Goal: Task Accomplishment & Management: Complete application form

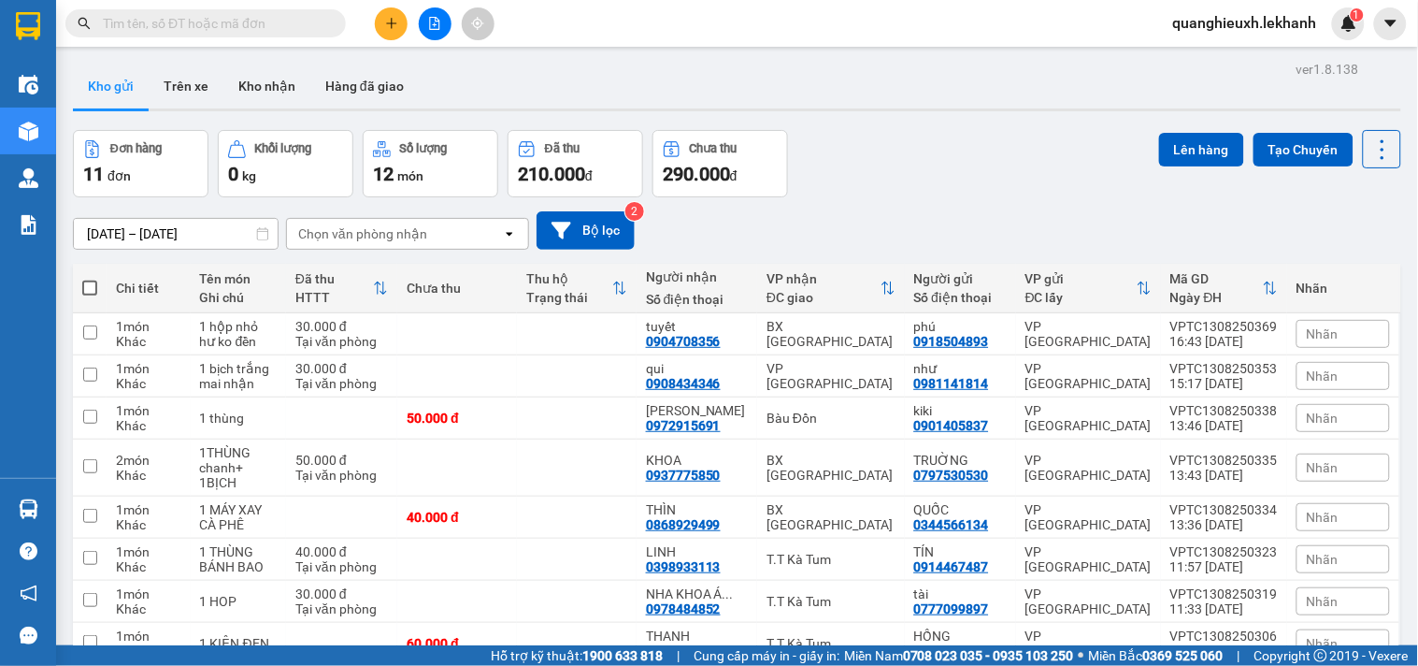
click at [129, 230] on input "[DATE] – [DATE]" at bounding box center [176, 234] width 204 height 30
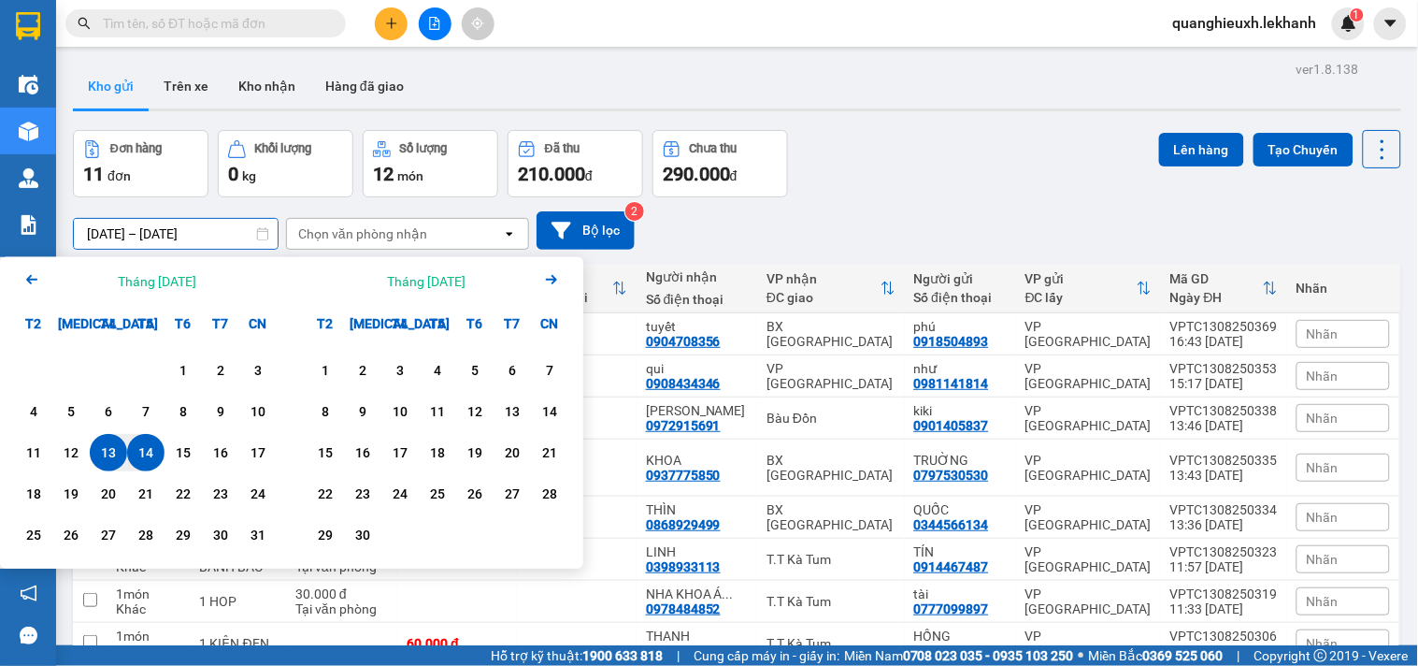
click at [141, 461] on div "14" at bounding box center [146, 452] width 26 height 22
click at [147, 453] on div "14" at bounding box center [146, 452] width 26 height 22
type input "[DATE] – [DATE]"
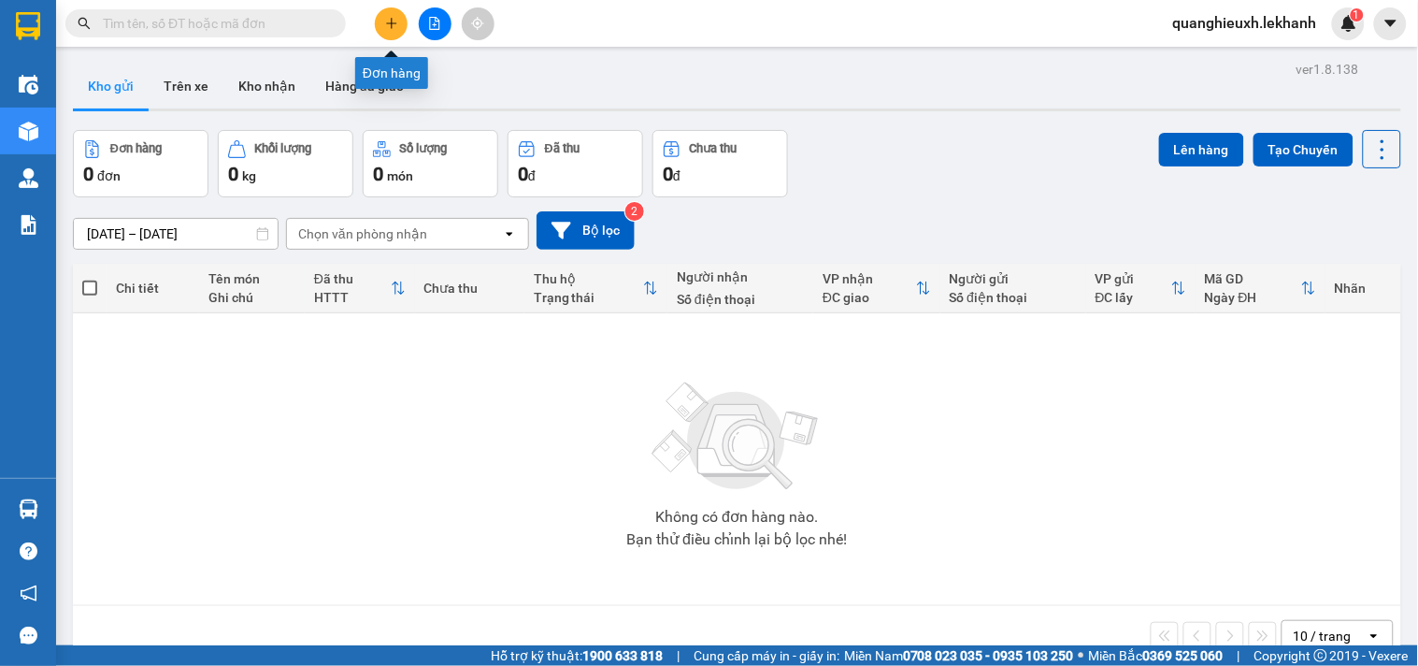
click at [399, 35] on button at bounding box center [391, 23] width 33 height 33
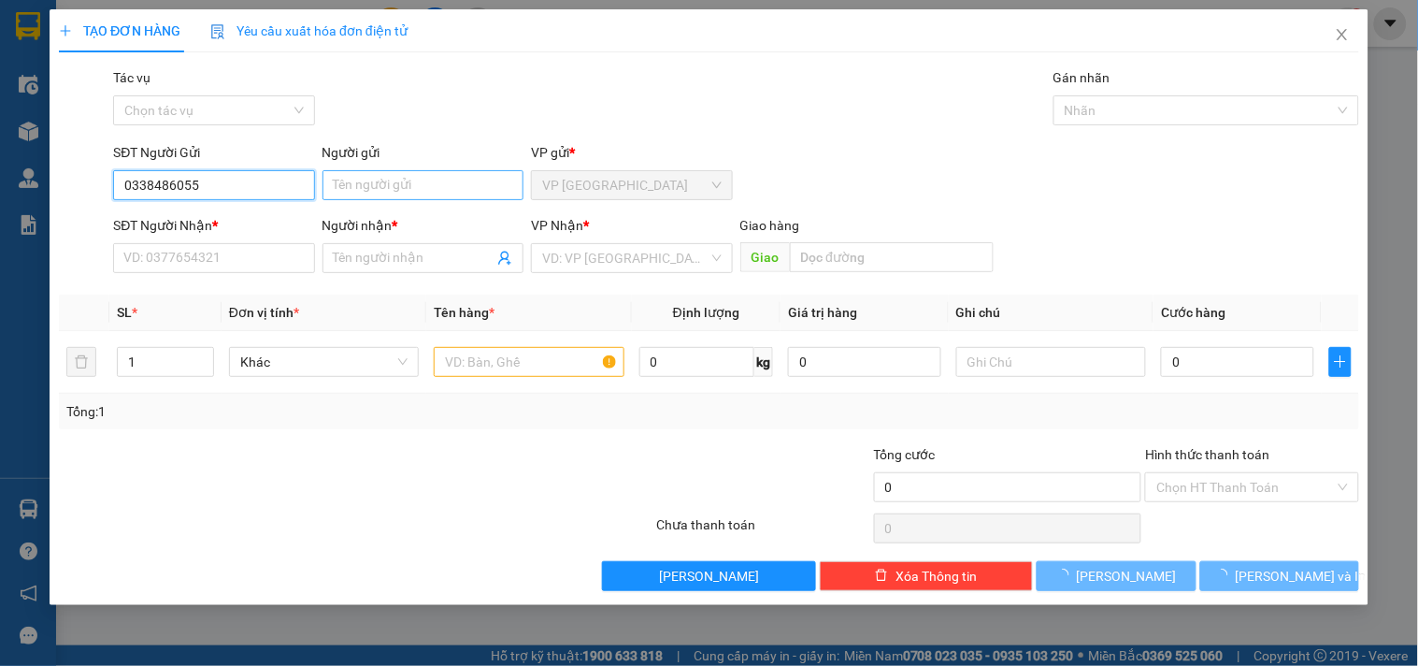
type input "0338486055"
click at [404, 180] on input "Người gửi" at bounding box center [423, 185] width 201 height 30
type input "thắm"
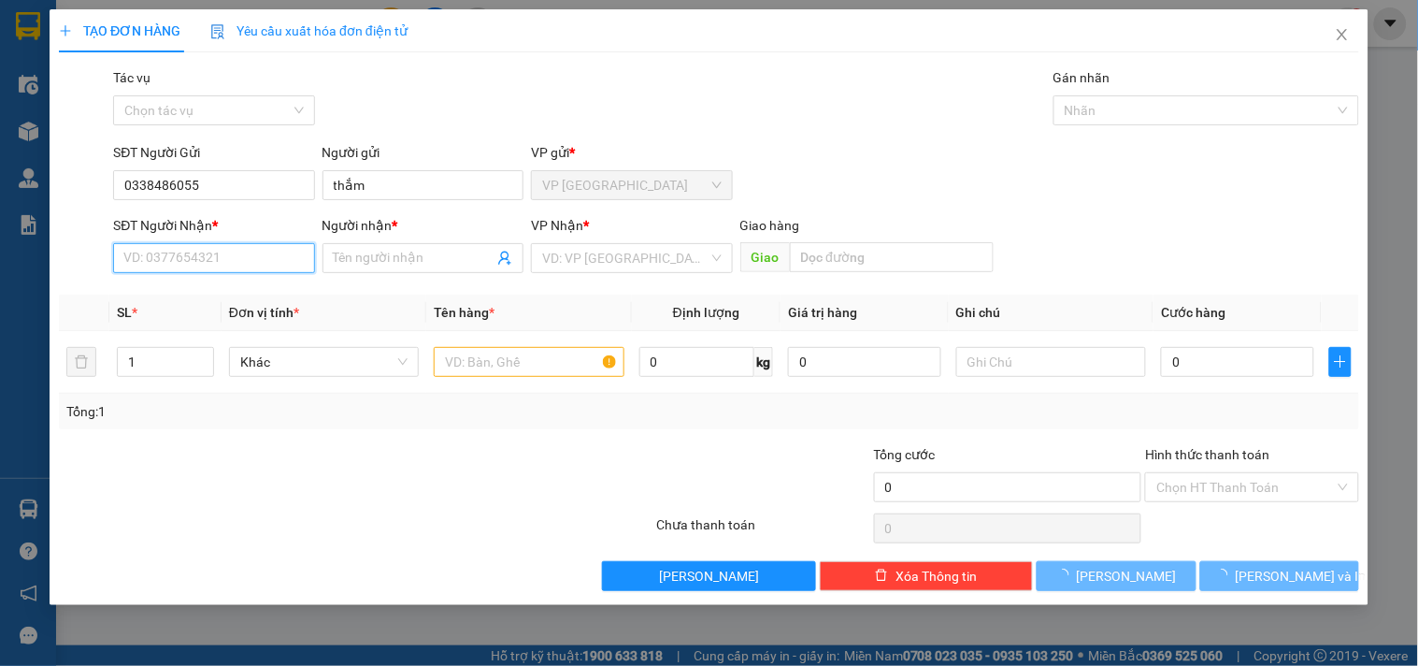
click at [251, 269] on input "SĐT Người Nhận *" at bounding box center [213, 258] width 201 height 30
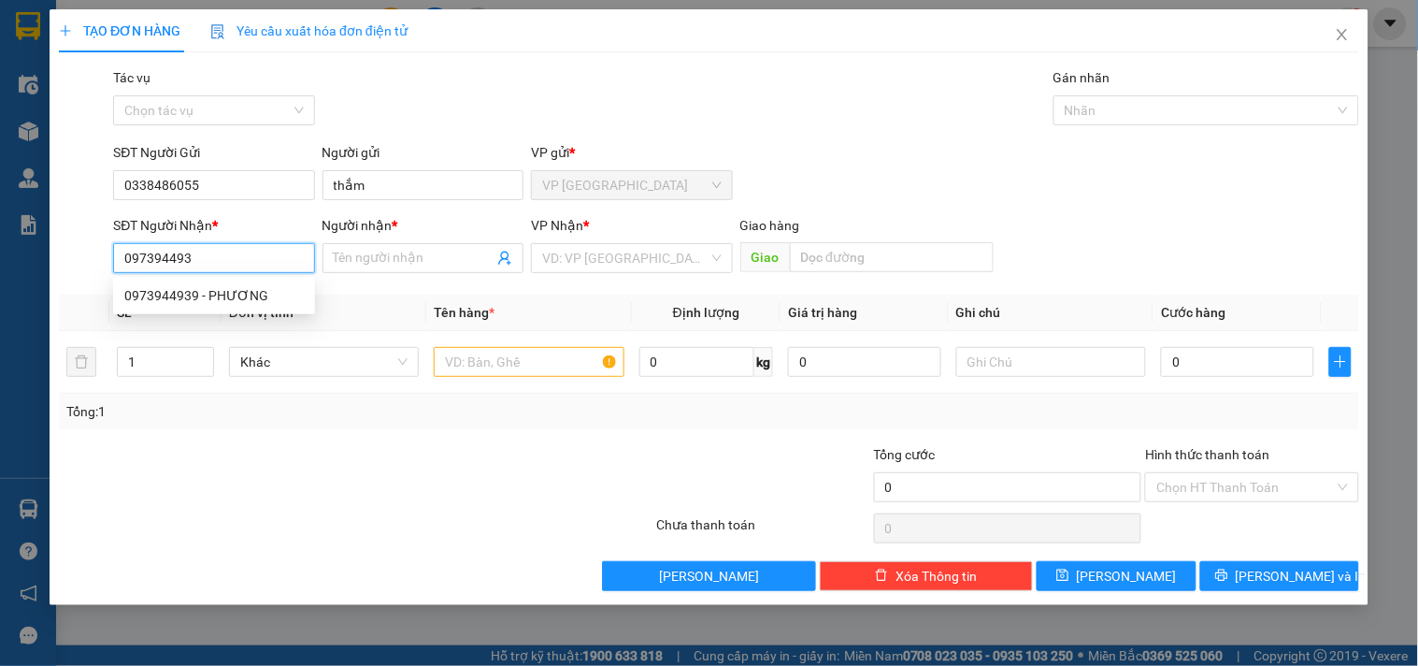
type input "0973944939"
click at [241, 301] on div "0973944939 - PHƯƠNG" at bounding box center [214, 295] width 180 height 21
type input "PHƯƠNG"
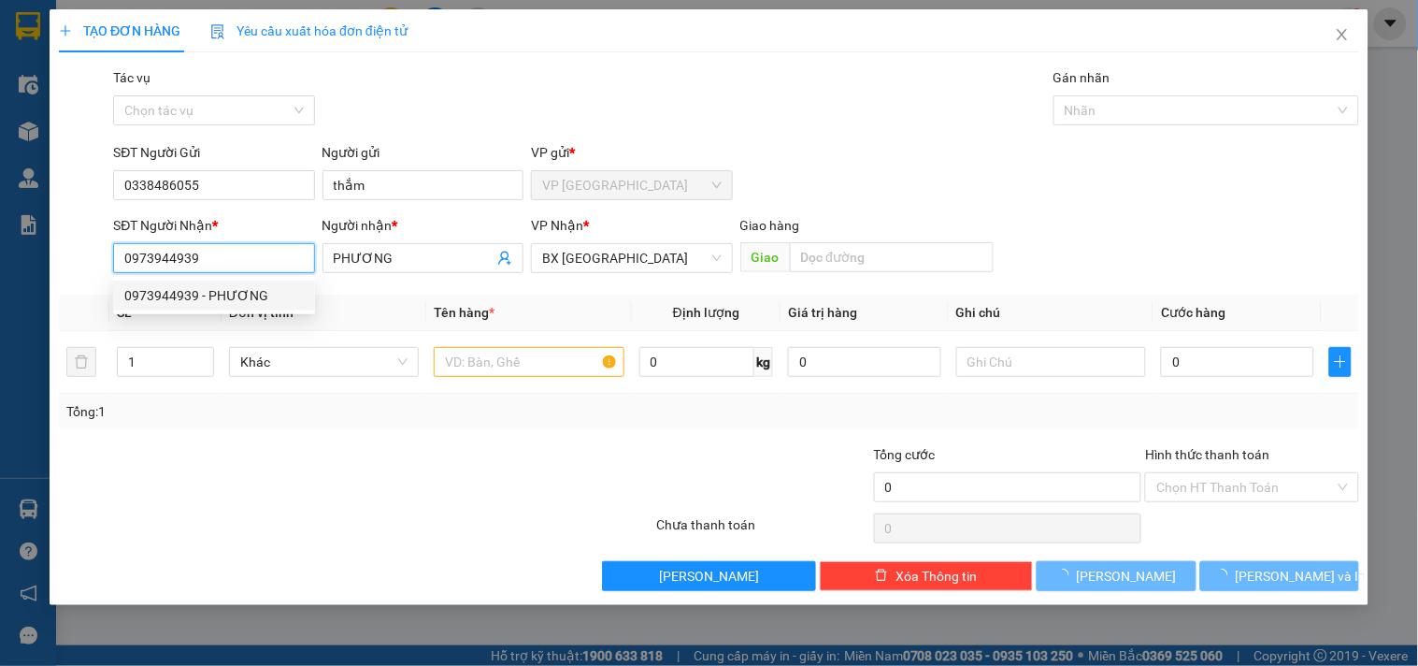
type input "40.000"
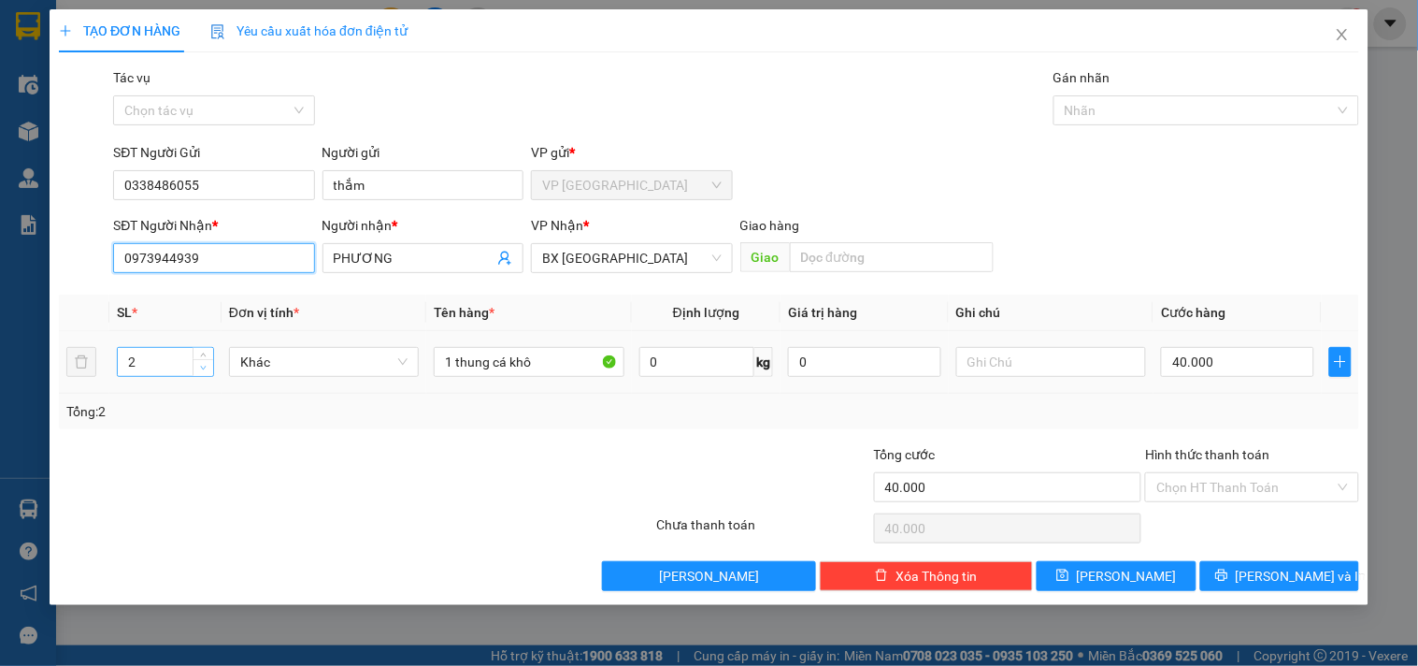
type input "0973944939"
type input "1"
click at [200, 367] on icon "down" at bounding box center [203, 368] width 7 height 7
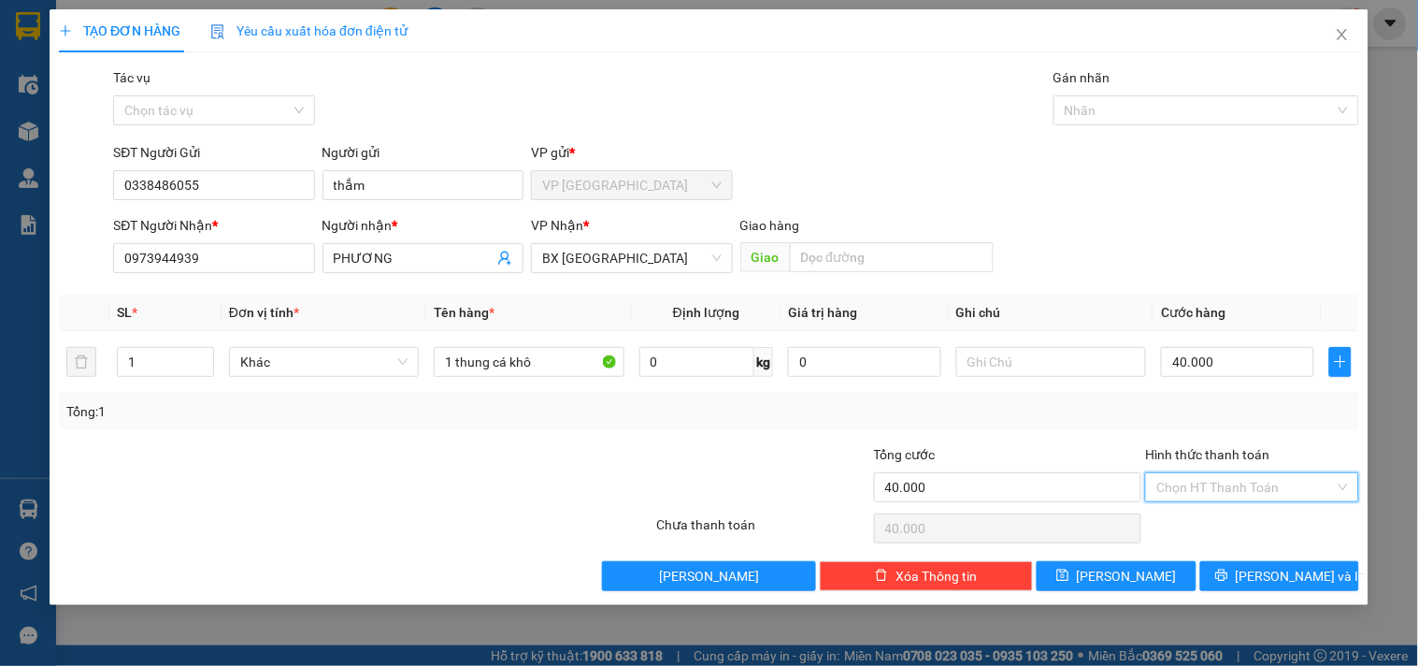
click at [1303, 477] on input "Hình thức thanh toán" at bounding box center [1246, 487] width 178 height 28
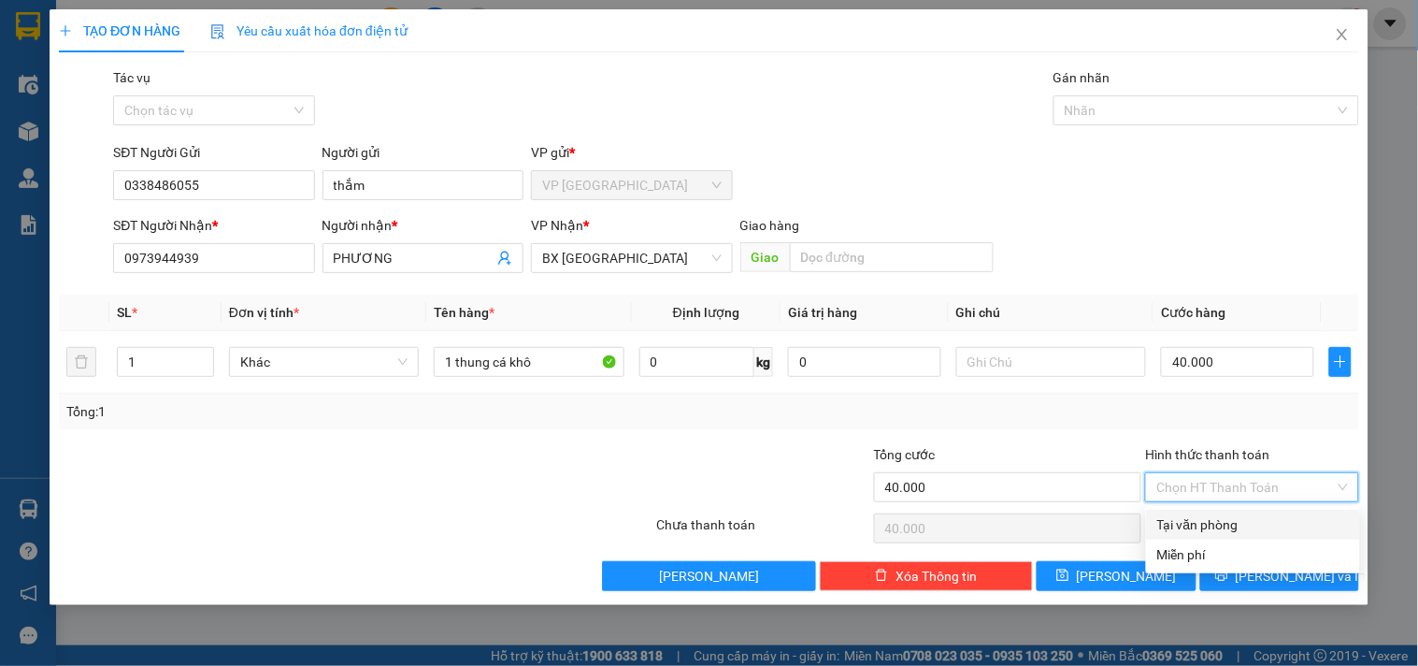
click at [1302, 526] on div "Tại văn phòng" at bounding box center [1253, 524] width 192 height 21
type input "0"
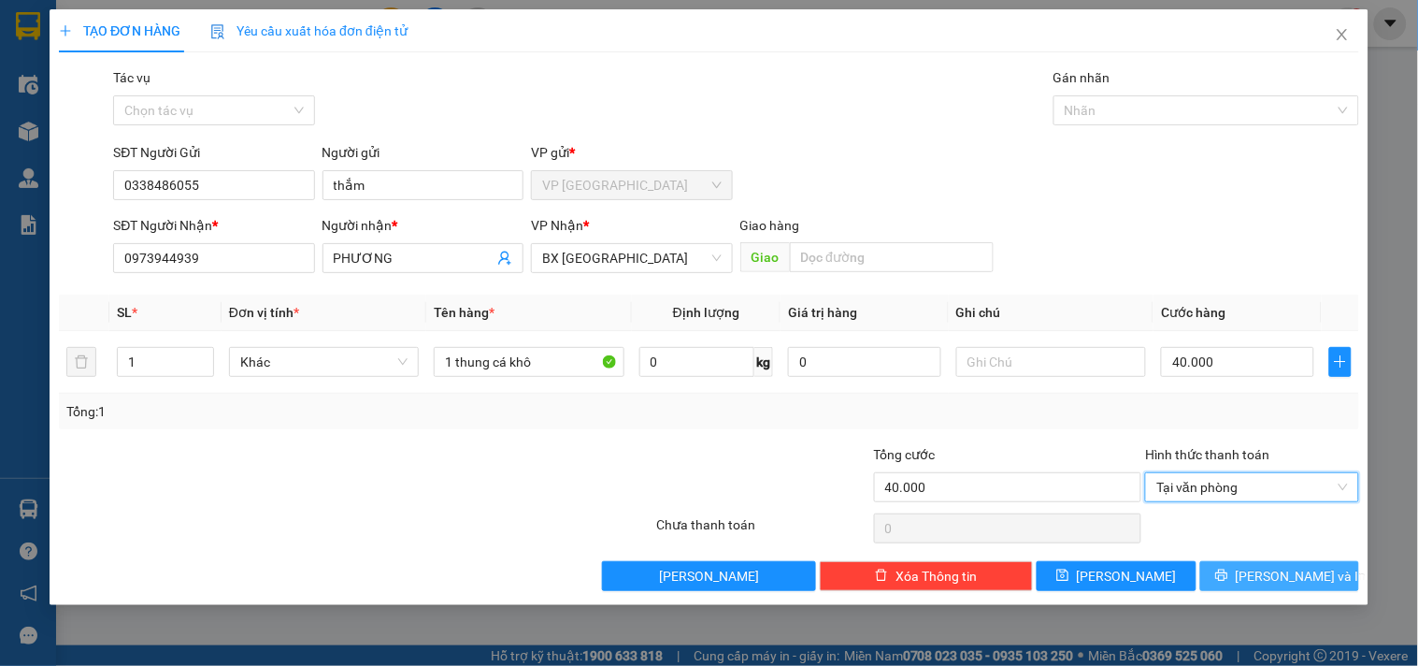
click at [1294, 582] on span "[PERSON_NAME] và In" at bounding box center [1301, 576] width 131 height 21
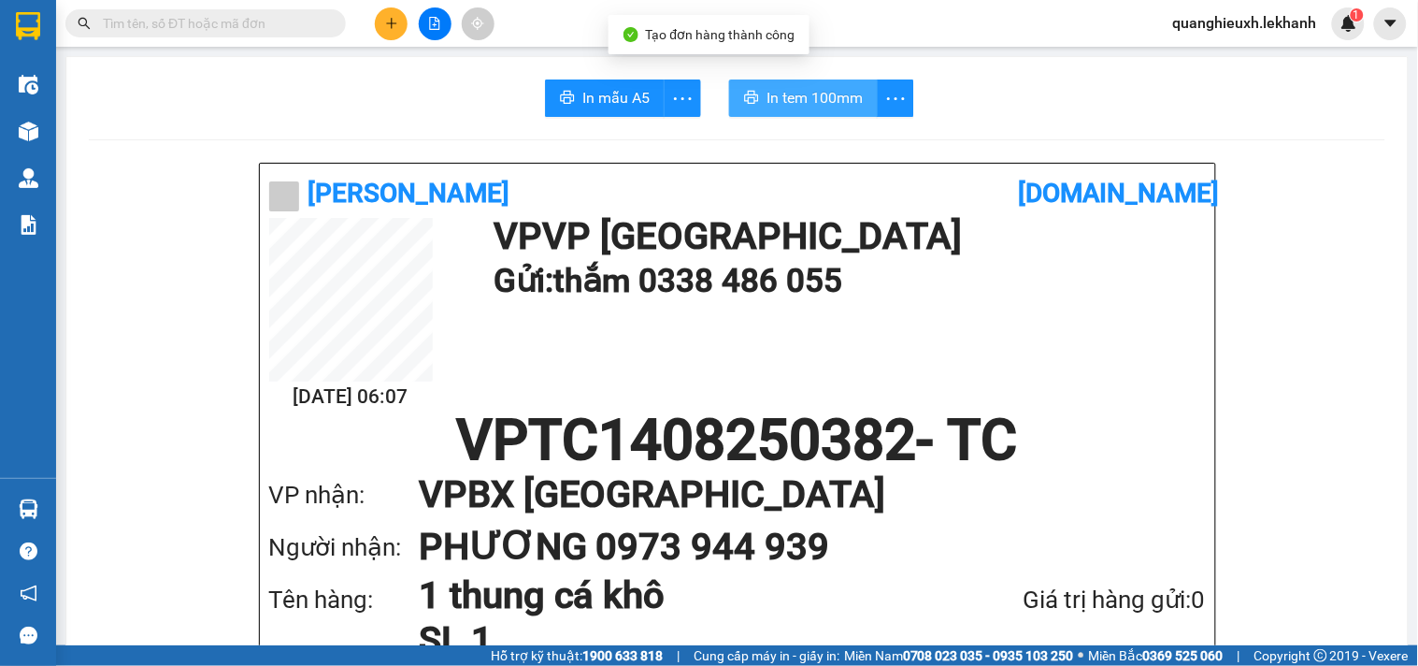
click at [805, 104] on span "In tem 100mm" at bounding box center [815, 97] width 96 height 23
click at [1068, 604] on div "Giá trị hàng gửi: 0" at bounding box center [1065, 600] width 281 height 38
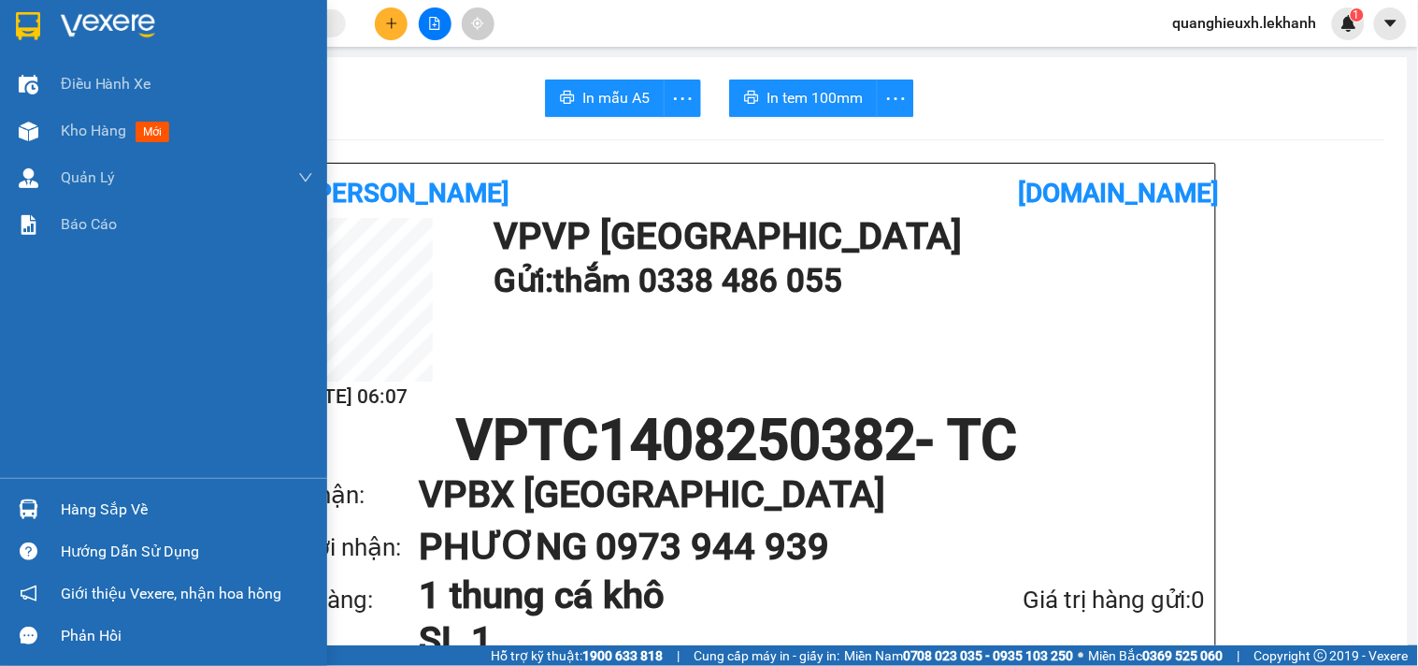
click at [61, 22] on img at bounding box center [108, 26] width 94 height 28
